Goal: Book appointment/travel/reservation

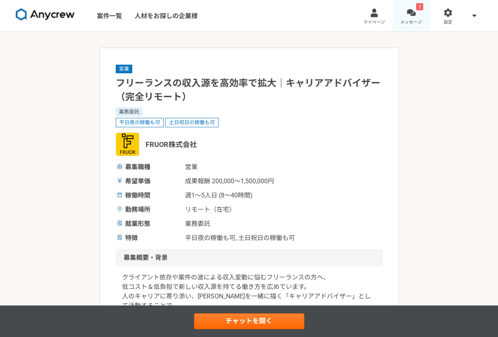
click at [411, 16] on div at bounding box center [411, 12] width 9 height 9
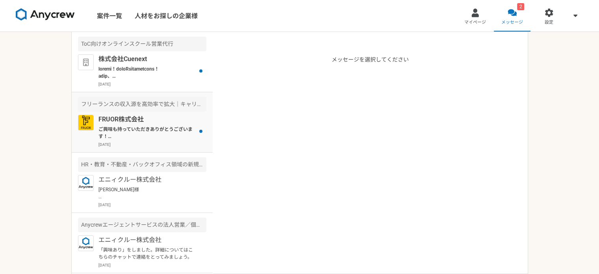
click at [134, 127] on p "ご興味も持っていただきありがとうございます！ FRUOR株式会社の[PERSON_NAME]です。 ぜひ一度オンラインにて詳細のご説明がでできればと思っており…" at bounding box center [146, 133] width 97 height 14
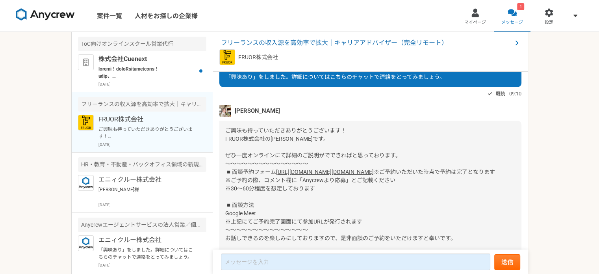
scroll to position [45, 0]
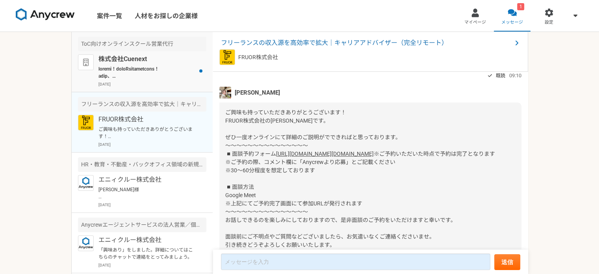
click at [165, 71] on p at bounding box center [146, 72] width 97 height 14
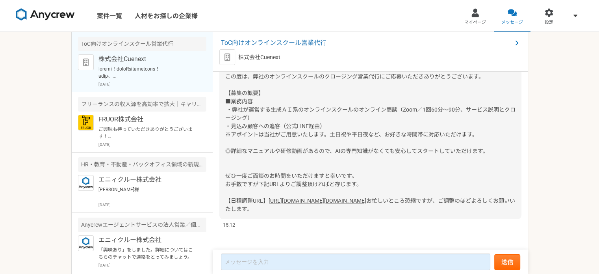
scroll to position [130, 0]
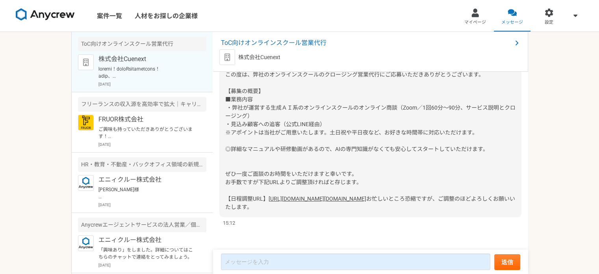
click at [306, 195] on link "[URL][DOMAIN_NAME][DOMAIN_NAME]" at bounding box center [317, 198] width 98 height 6
click at [146, 61] on p "株式会社Cuenext" at bounding box center [146, 58] width 97 height 9
click at [141, 116] on p "FRUOR株式会社" at bounding box center [146, 119] width 97 height 9
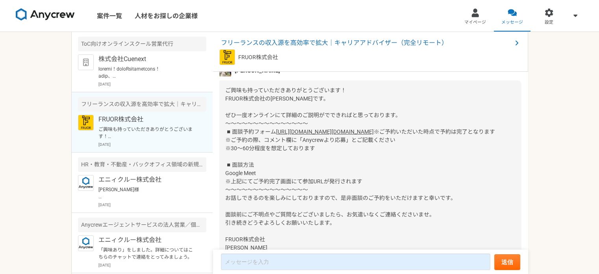
scroll to position [85, 0]
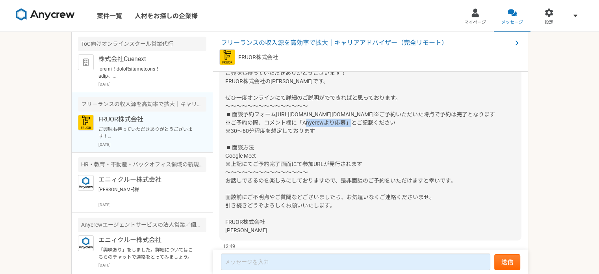
drag, startPoint x: 303, startPoint y: 138, endPoint x: 342, endPoint y: 139, distance: 39.8
click at [342, 139] on span "※ご予約いただいた時点で予約は完了となります ※ご予約の際、コメント欄に「Anycrewより応募」とご記載ください ※30〜60分程度を想定しております ◾️…" at bounding box center [360, 172] width 270 height 122
copy span "Anycrewより応募"
click at [304, 117] on link "[URL][DOMAIN_NAME][DOMAIN_NAME]" at bounding box center [325, 114] width 98 height 6
